Goal: Navigation & Orientation: Find specific page/section

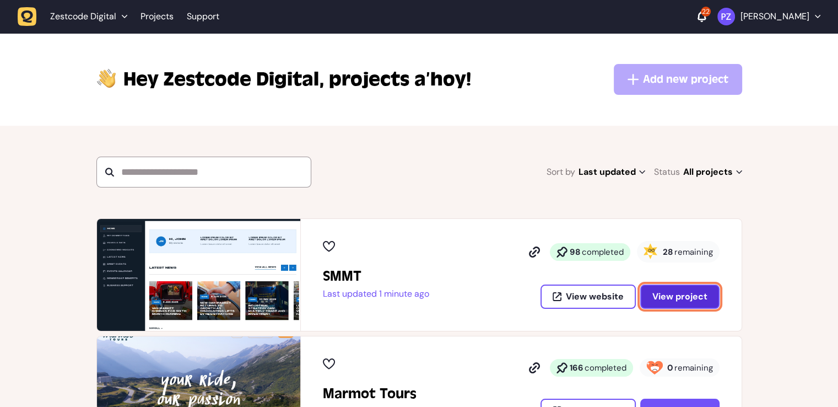
click at [673, 294] on span "View project" at bounding box center [680, 296] width 55 height 9
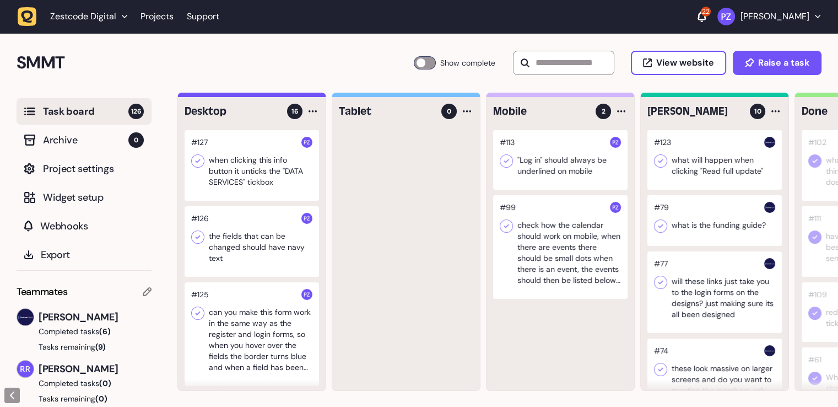
click at [254, 177] on div at bounding box center [252, 165] width 135 height 71
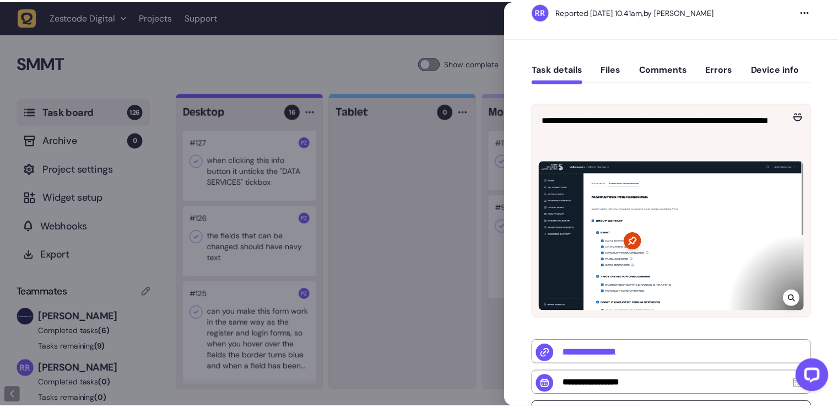
scroll to position [165, 0]
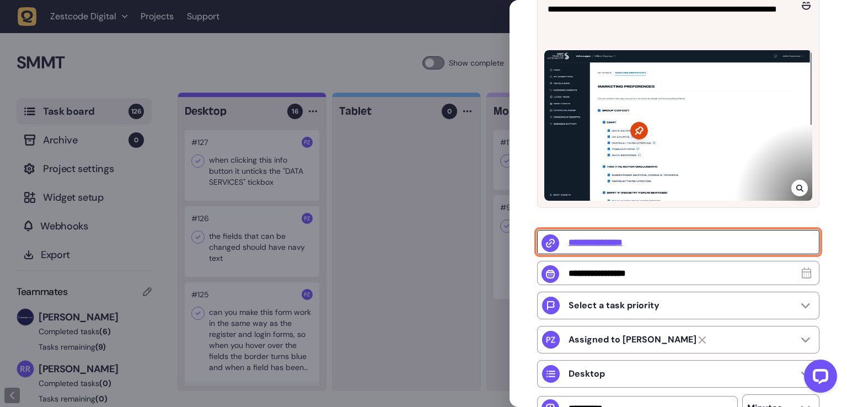
click at [609, 245] on input "**********" at bounding box center [678, 242] width 282 height 24
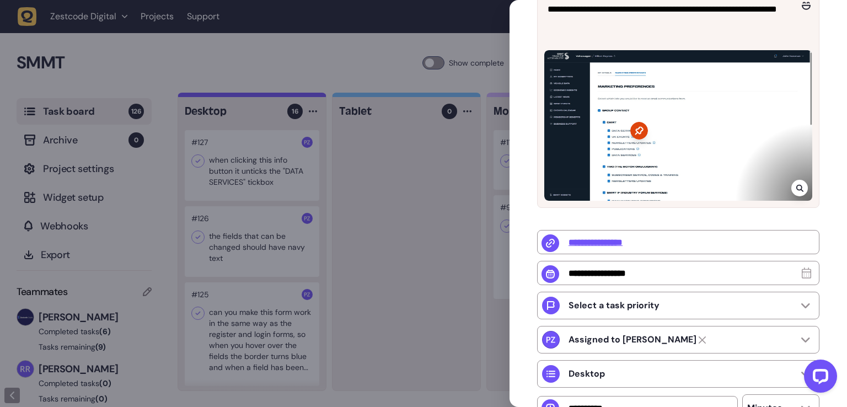
click at [491, 184] on div at bounding box center [423, 203] width 847 height 407
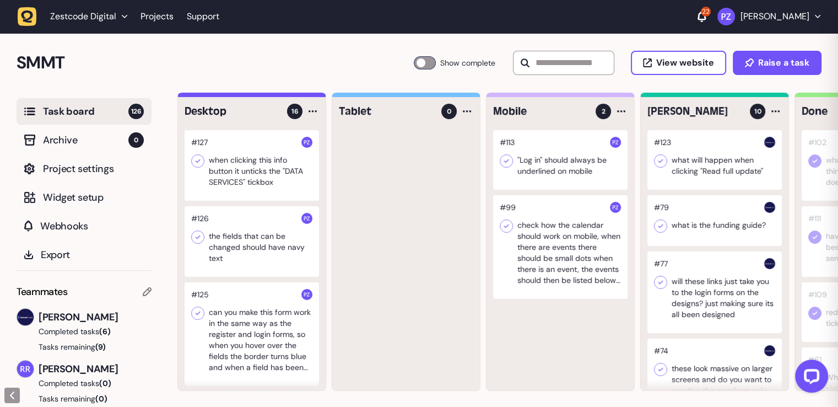
scroll to position [9, 0]
click at [258, 243] on div at bounding box center [252, 241] width 135 height 71
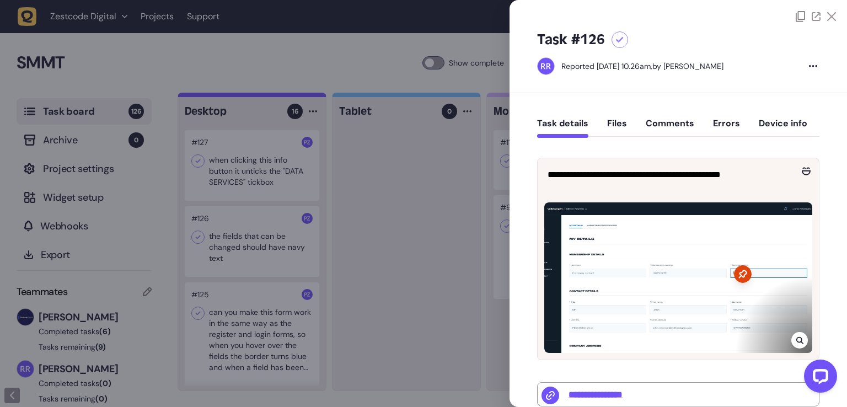
click at [376, 243] on div at bounding box center [423, 203] width 847 height 407
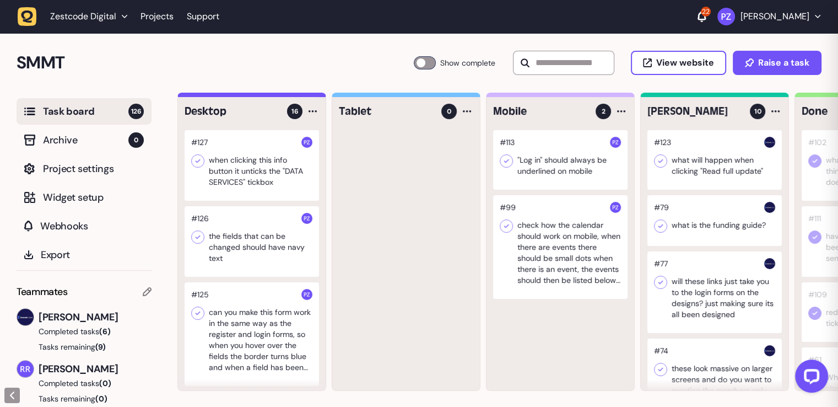
scroll to position [55, 0]
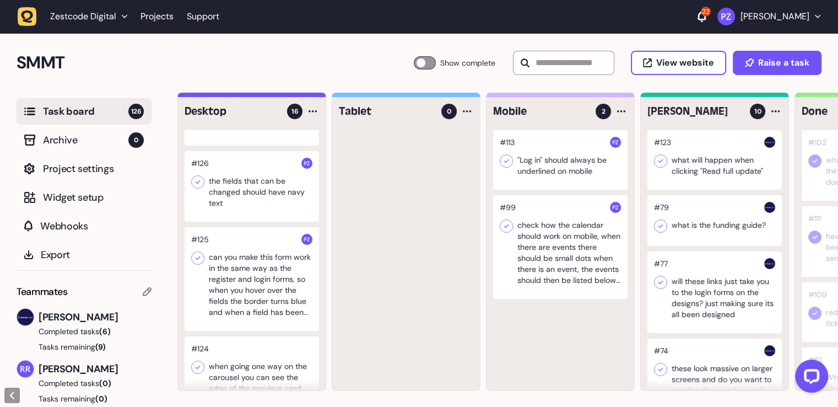
click at [249, 276] on div at bounding box center [252, 279] width 135 height 104
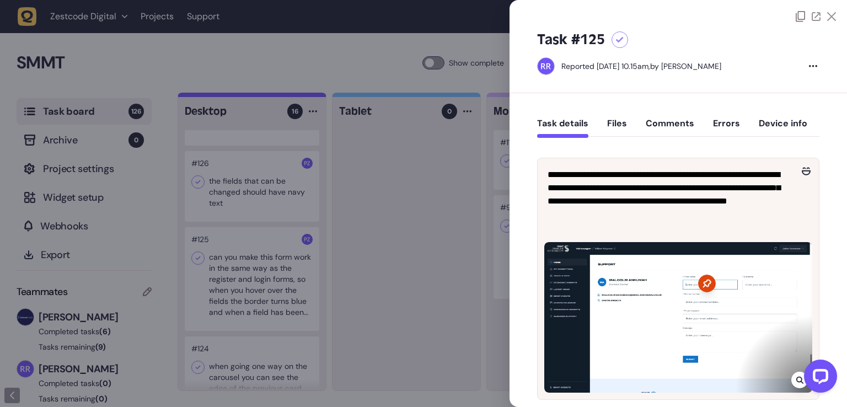
click at [354, 278] on div at bounding box center [423, 203] width 847 height 407
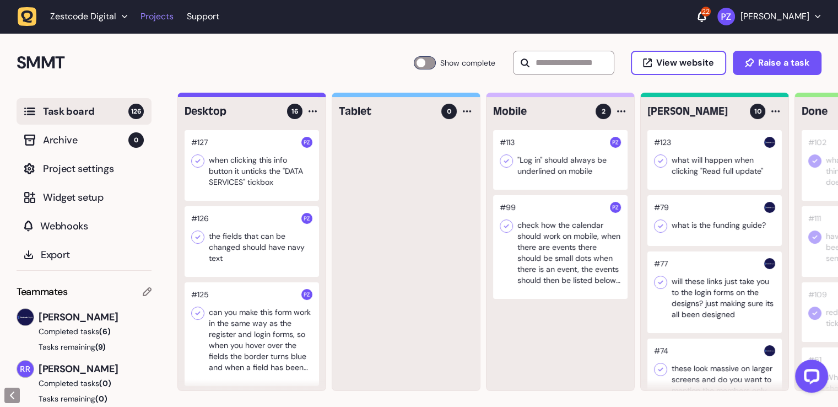
click at [156, 17] on link "Projects" at bounding box center [157, 17] width 33 height 20
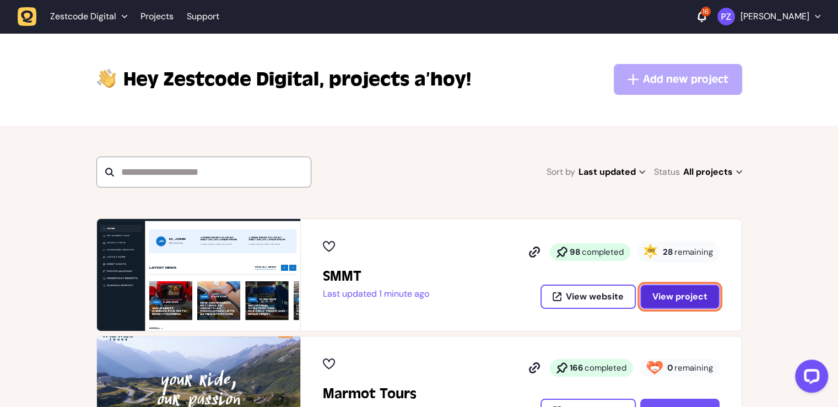
click at [674, 301] on button "View project" at bounding box center [680, 296] width 79 height 24
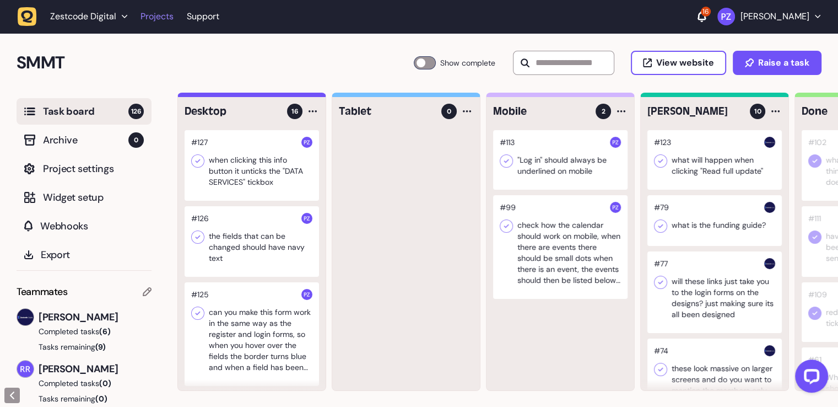
click at [163, 20] on link "Projects" at bounding box center [157, 17] width 33 height 20
